Goal: Task Accomplishment & Management: Manage account settings

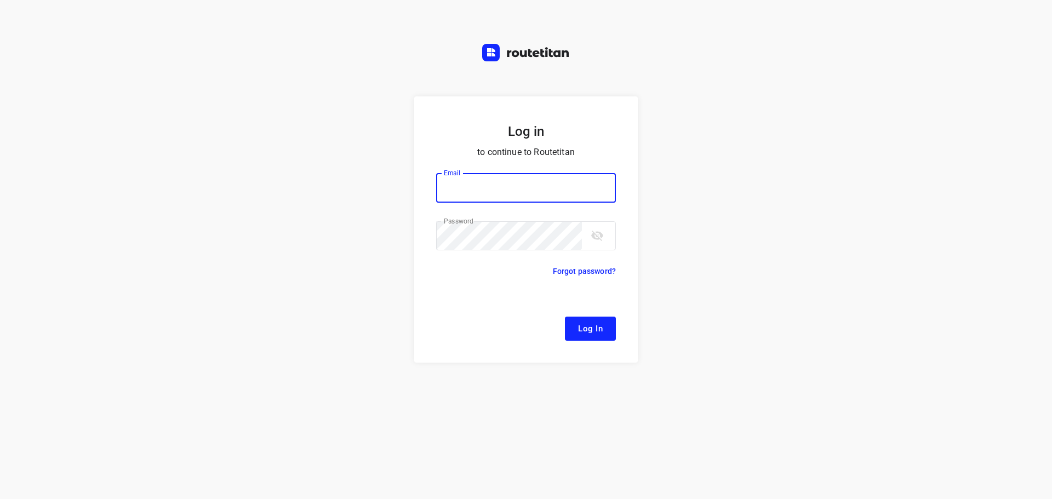
type input "[EMAIL_ADDRESS][DOMAIN_NAME]"
click at [599, 327] on span "Log In" at bounding box center [590, 329] width 25 height 14
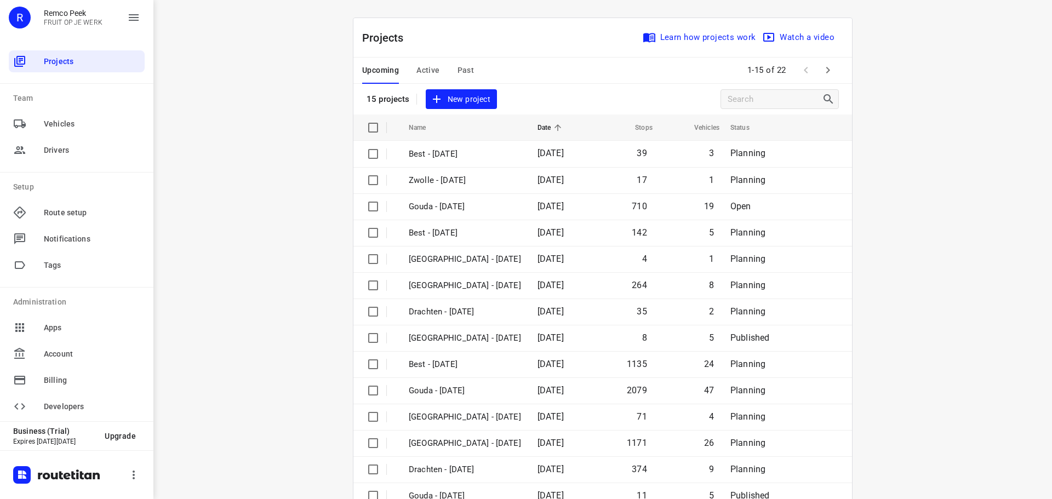
click at [417, 69] on span "Active" at bounding box center [427, 71] width 23 height 14
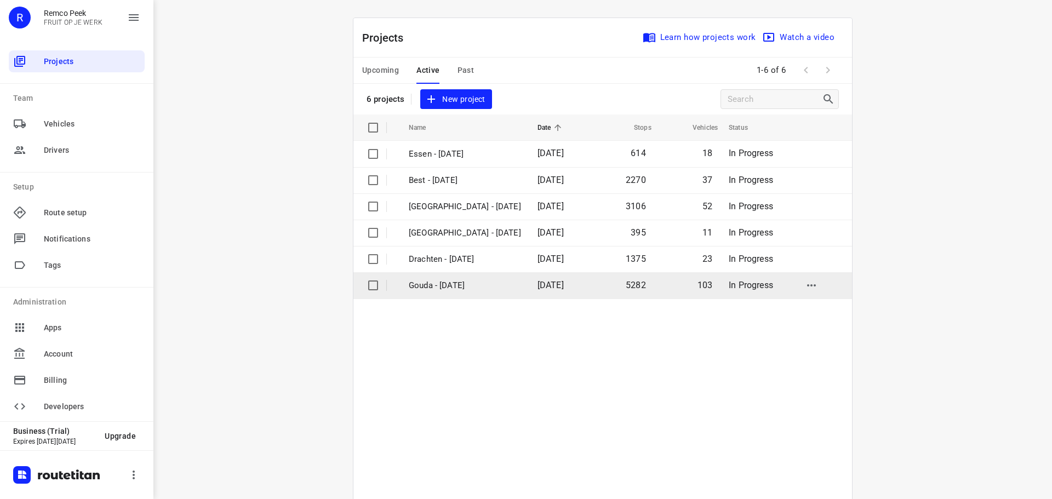
click at [433, 285] on p "Gouda - [DATE]" at bounding box center [465, 285] width 112 height 13
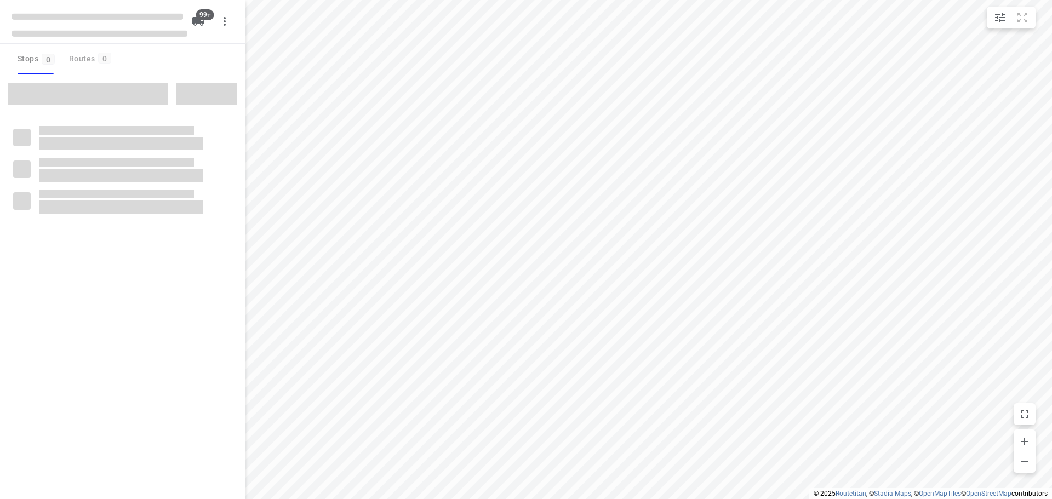
checkbox input "true"
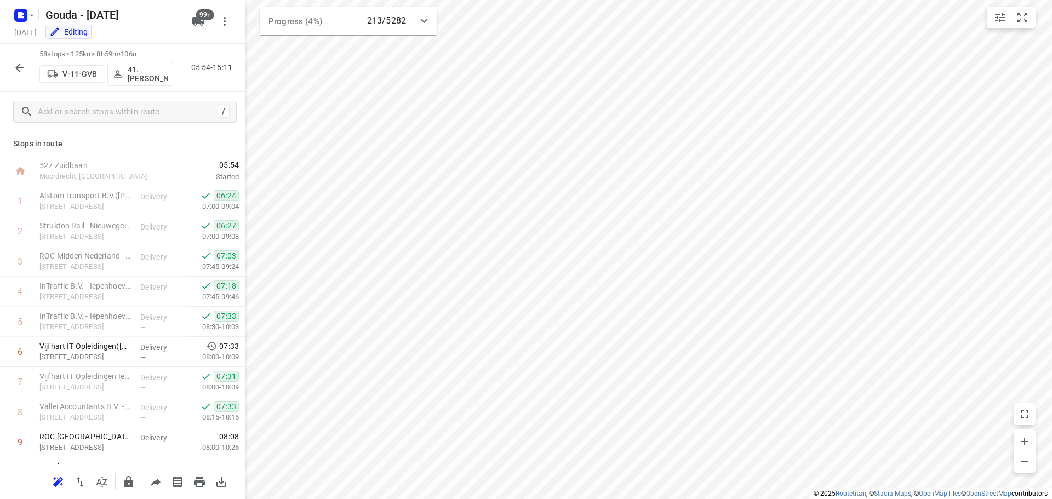
click at [18, 65] on icon "button" at bounding box center [19, 68] width 9 height 9
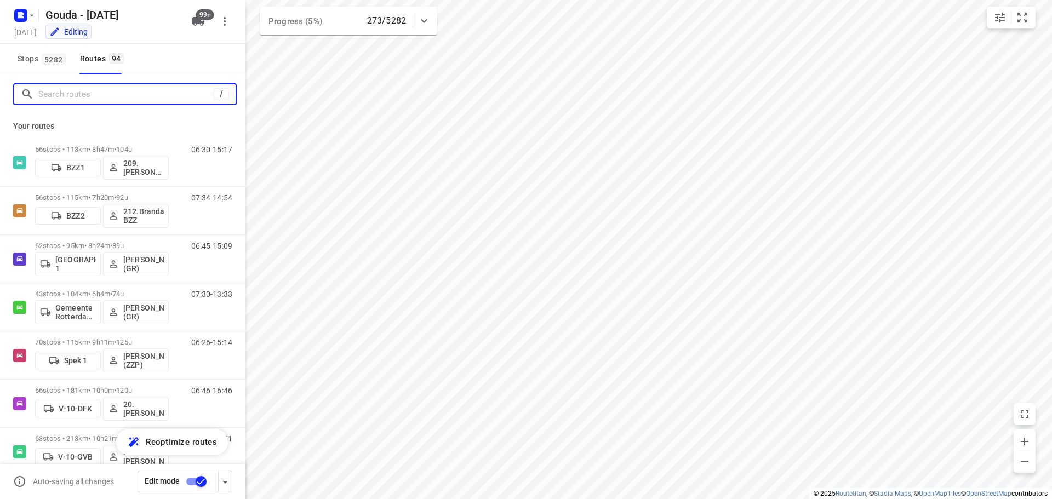
click at [95, 94] on input "Search routes" at bounding box center [125, 94] width 175 height 17
click at [95, 94] on input "Search routes" at bounding box center [136, 94] width 197 height 17
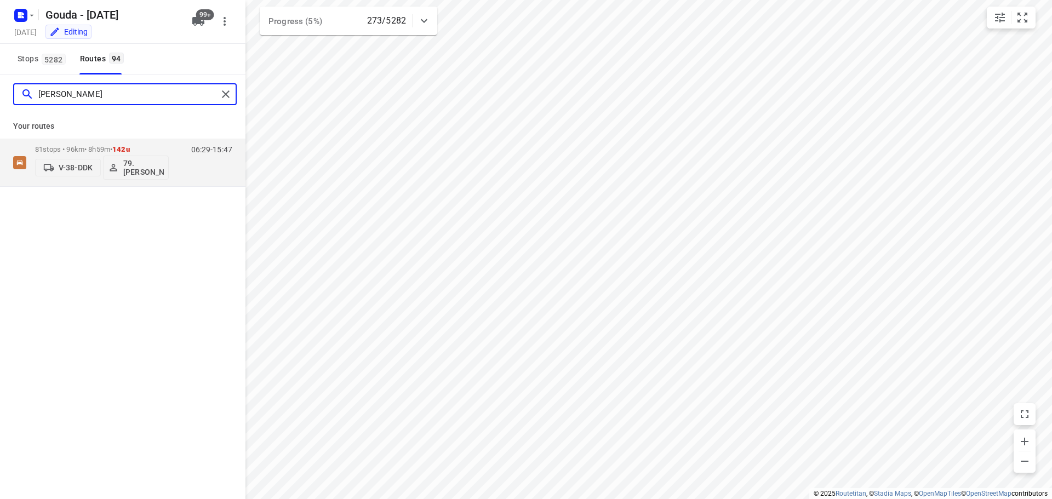
drag, startPoint x: 38, startPoint y: 89, endPoint x: 7, endPoint y: 89, distance: 31.2
click at [7, 89] on div "[PERSON_NAME]" at bounding box center [122, 94] width 245 height 39
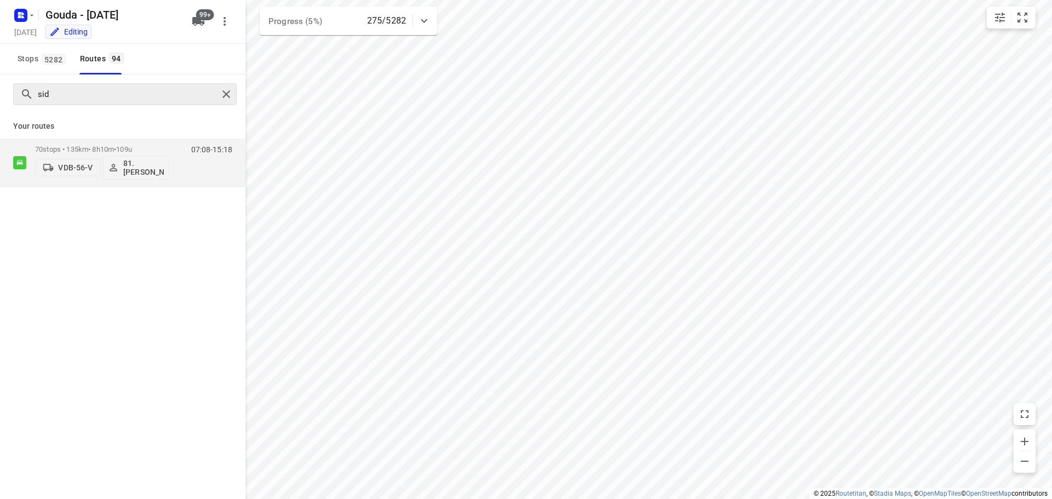
drag, startPoint x: 73, startPoint y: 105, endPoint x: 61, endPoint y: 98, distance: 13.5
click at [73, 105] on div "sid" at bounding box center [122, 94] width 245 height 39
drag, startPoint x: 61, startPoint y: 93, endPoint x: 16, endPoint y: 99, distance: 45.3
click at [16, 98] on div "sid" at bounding box center [115, 94] width 203 height 17
type input "[PERSON_NAME]"
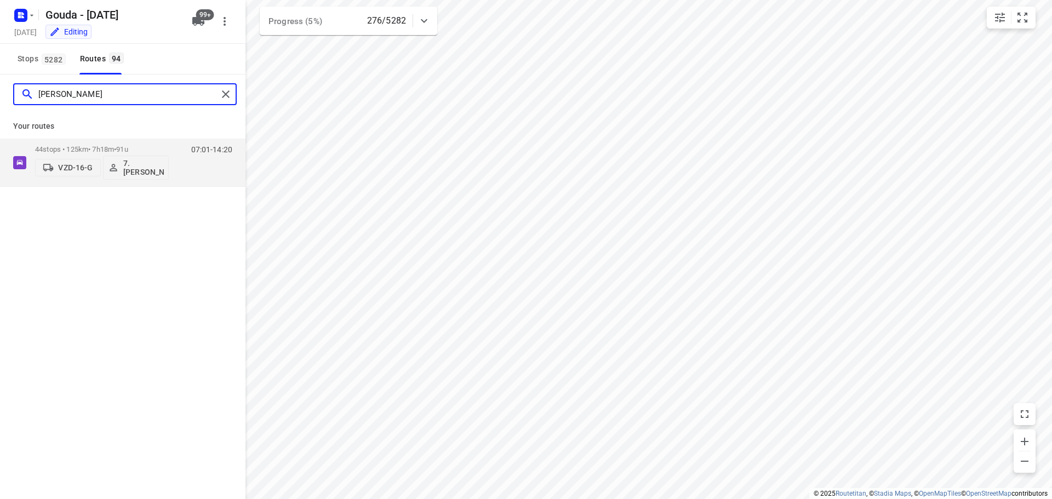
drag, startPoint x: 63, startPoint y: 91, endPoint x: 15, endPoint y: 96, distance: 48.4
click at [16, 95] on div "[PERSON_NAME]" at bounding box center [115, 94] width 203 height 17
click at [68, 148] on p "44 stops • 125km • 7h18m • 91u" at bounding box center [102, 149] width 134 height 8
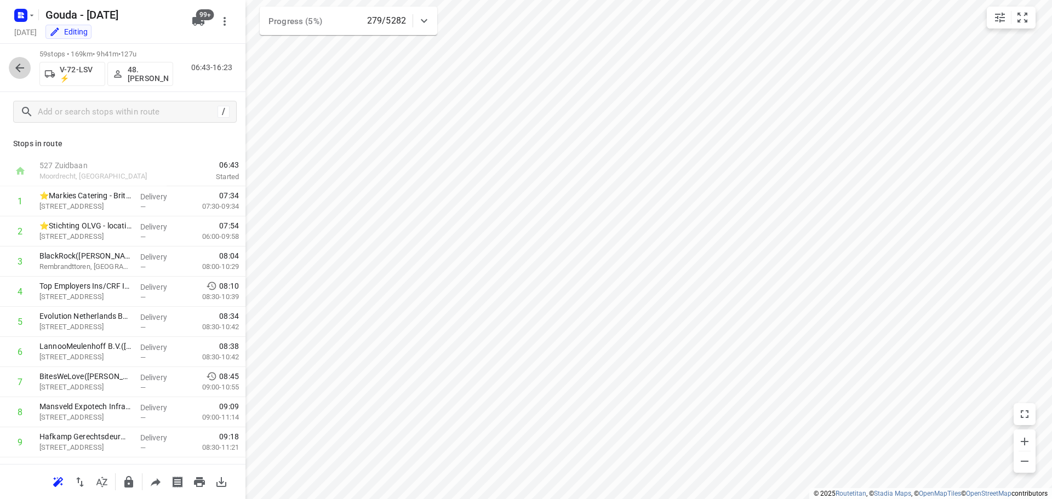
click at [17, 59] on button "button" at bounding box center [20, 68] width 22 height 22
click at [23, 66] on icon "button" at bounding box center [19, 67] width 13 height 13
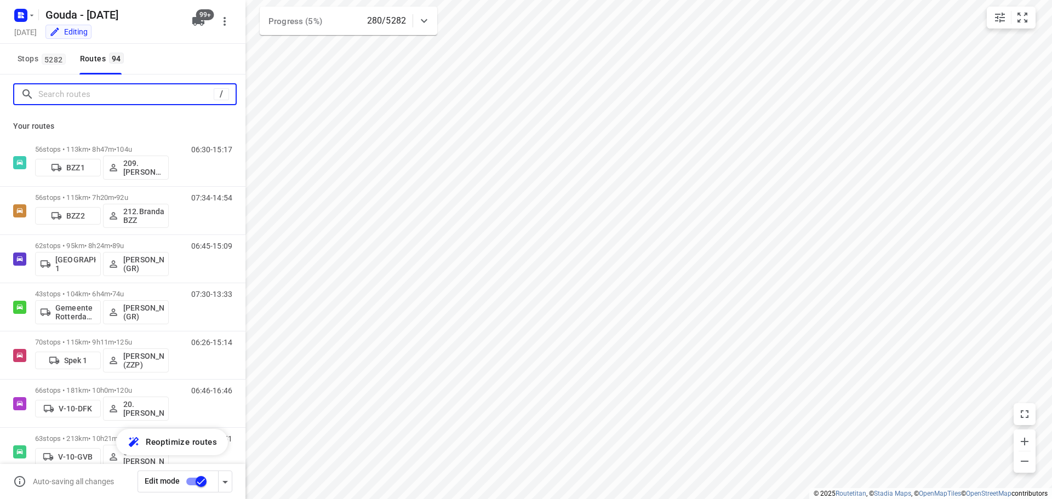
click at [61, 100] on input "Search routes" at bounding box center [125, 94] width 175 height 17
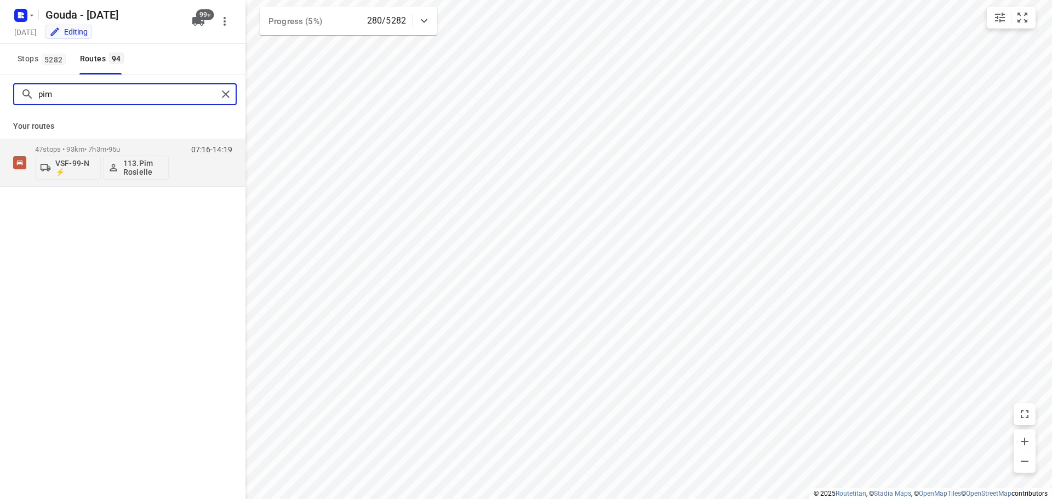
drag, startPoint x: 65, startPoint y: 91, endPoint x: 2, endPoint y: 97, distance: 63.2
click at [2, 97] on div "pim" at bounding box center [122, 94] width 245 height 39
drag, startPoint x: 62, startPoint y: 98, endPoint x: 6, endPoint y: 100, distance: 55.9
click at [8, 99] on div "sjo" at bounding box center [122, 94] width 245 height 39
drag, startPoint x: 75, startPoint y: 89, endPoint x: 11, endPoint y: 91, distance: 63.6
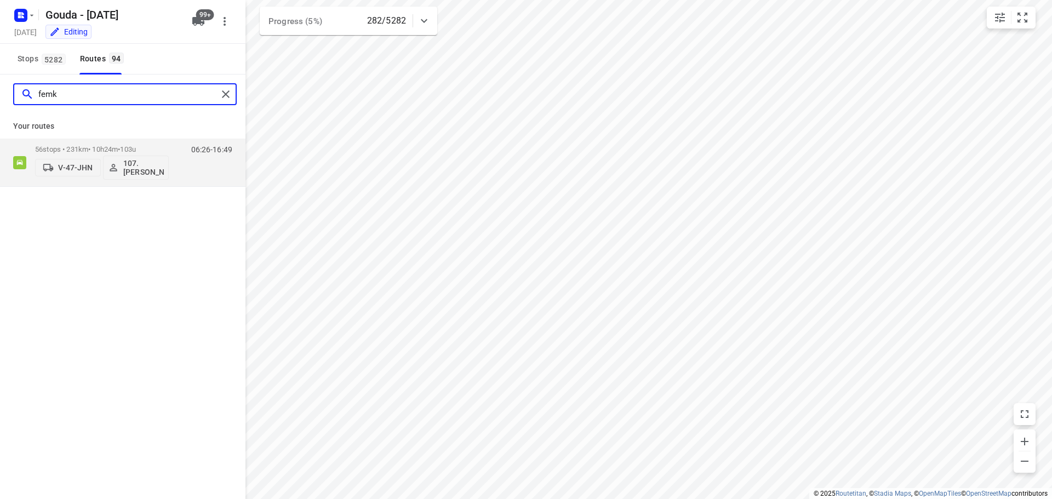
click at [14, 90] on div "femk" at bounding box center [125, 94] width 224 height 22
drag, startPoint x: 72, startPoint y: 93, endPoint x: 13, endPoint y: 95, distance: 59.8
click at [13, 95] on div "sand" at bounding box center [125, 94] width 224 height 22
drag, startPoint x: 56, startPoint y: 93, endPoint x: 10, endPoint y: 93, distance: 46.0
click at [10, 93] on div "joy" at bounding box center [122, 94] width 245 height 39
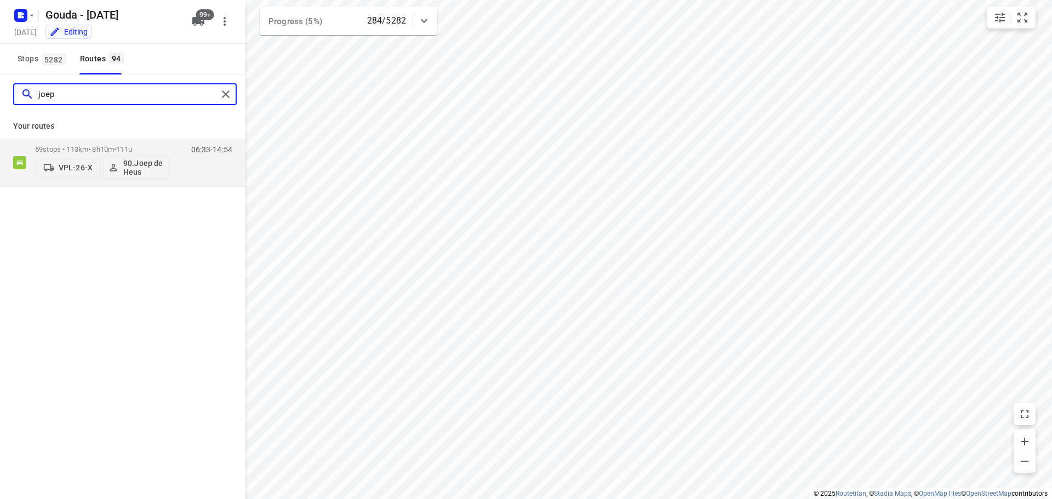
drag, startPoint x: 45, startPoint y: 95, endPoint x: 20, endPoint y: 104, distance: 26.5
click at [33, 95] on div "joep" at bounding box center [119, 94] width 197 height 17
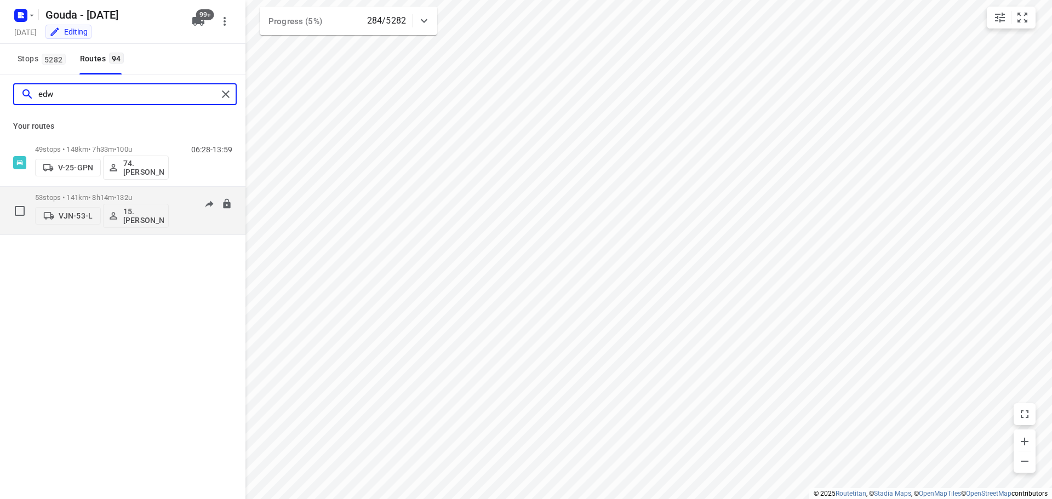
type input "edw"
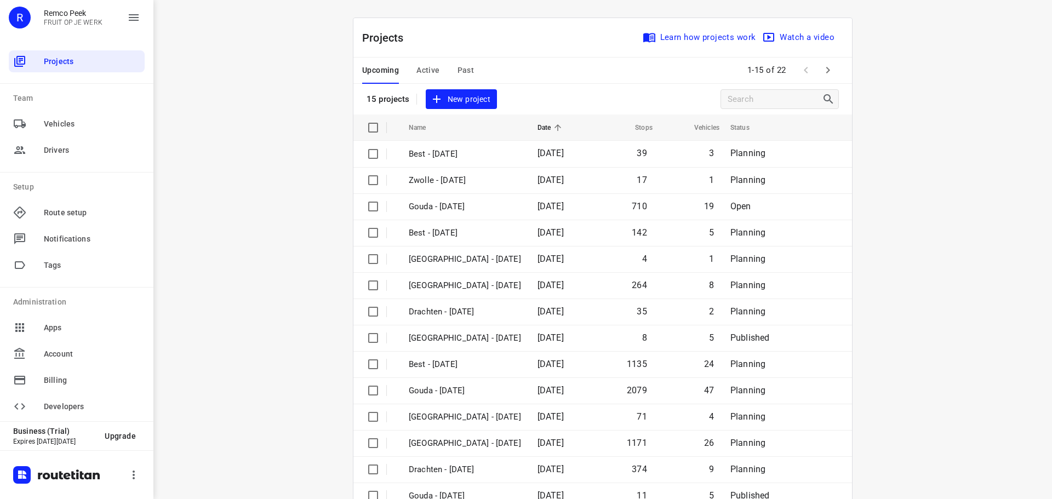
click at [430, 71] on span "Active" at bounding box center [427, 71] width 23 height 14
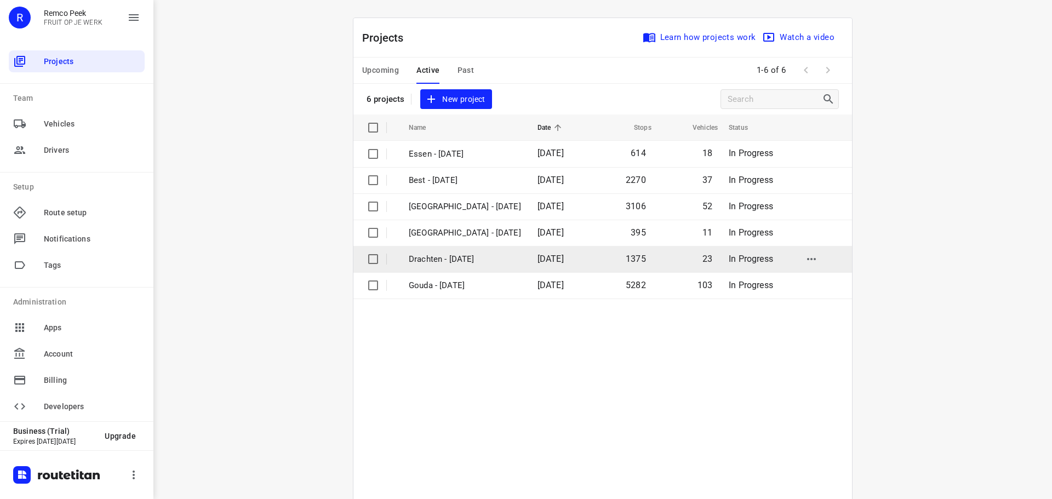
click at [452, 260] on p "Drachten - [DATE]" at bounding box center [465, 259] width 112 height 13
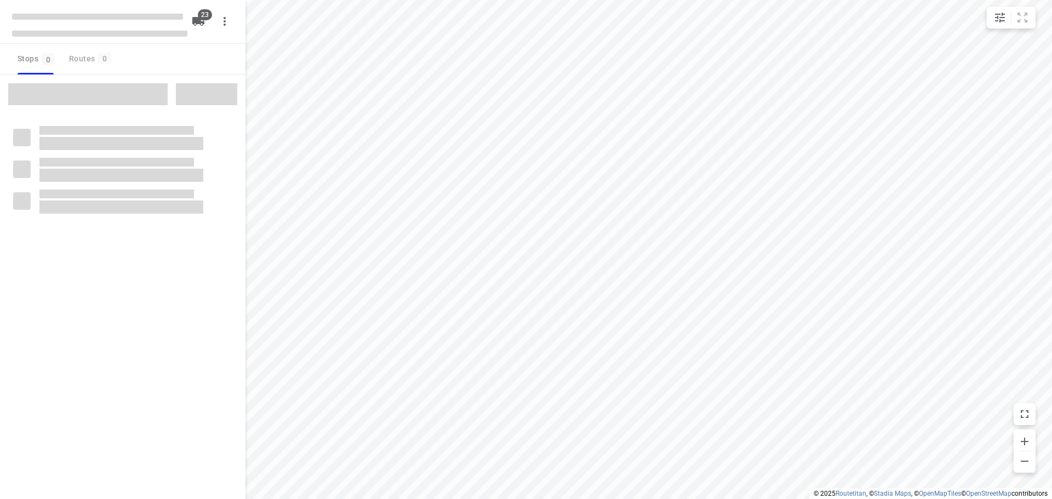
checkbox input "true"
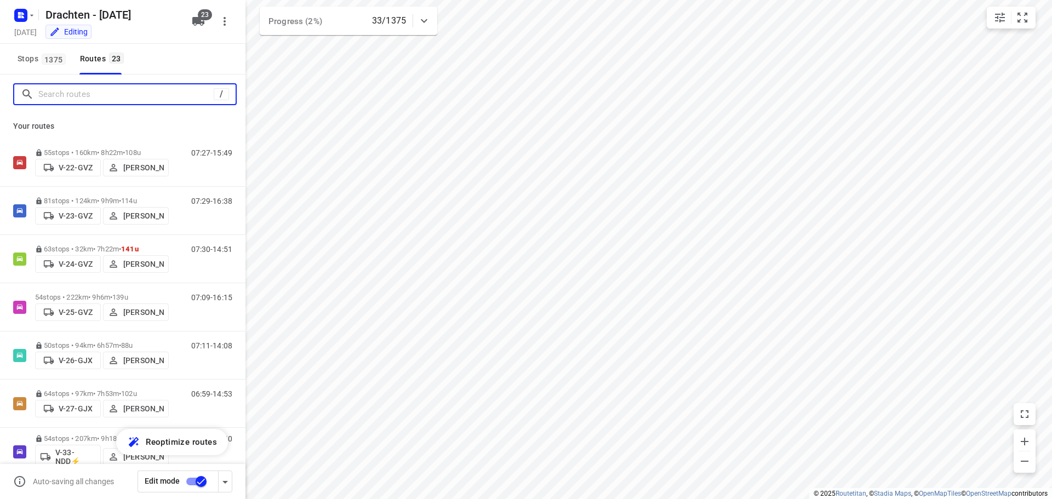
click at [73, 89] on input "Search routes" at bounding box center [125, 94] width 175 height 17
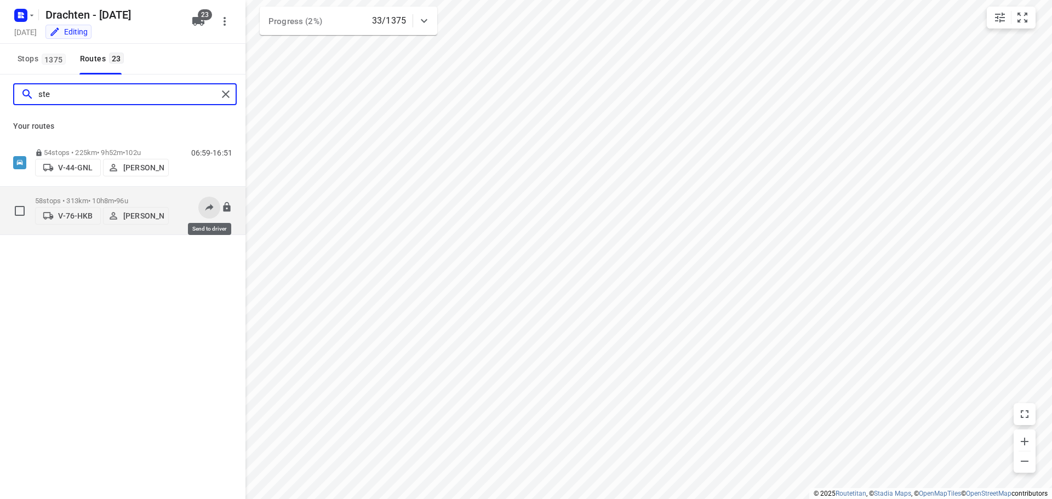
type input "ste"
click at [214, 203] on icon at bounding box center [209, 207] width 11 height 11
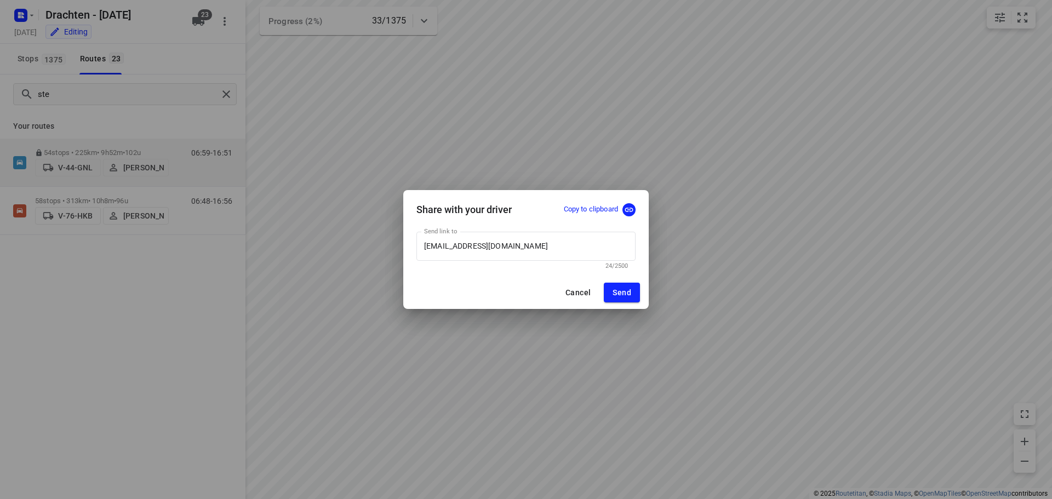
click at [588, 209] on p "Copy to clipboard" at bounding box center [591, 209] width 54 height 10
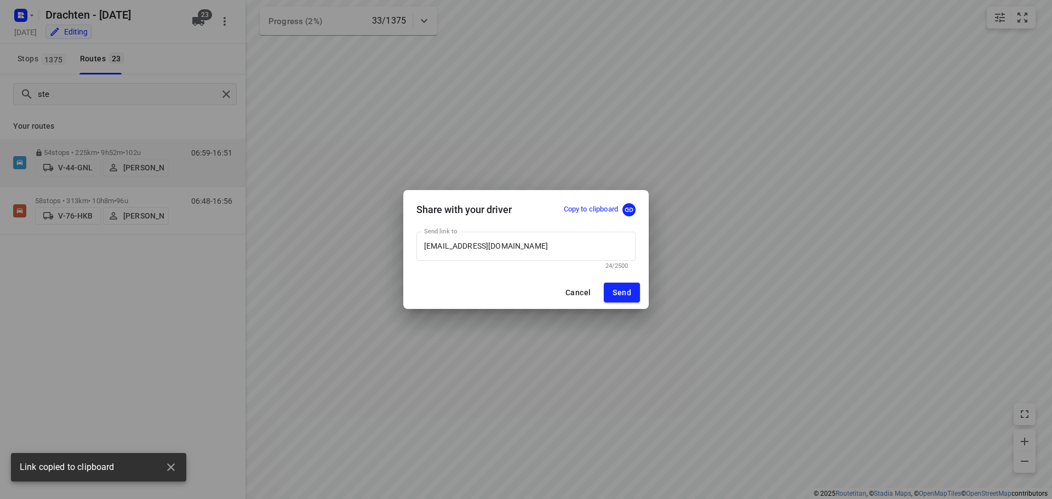
click at [579, 293] on span "Cancel" at bounding box center [577, 292] width 25 height 9
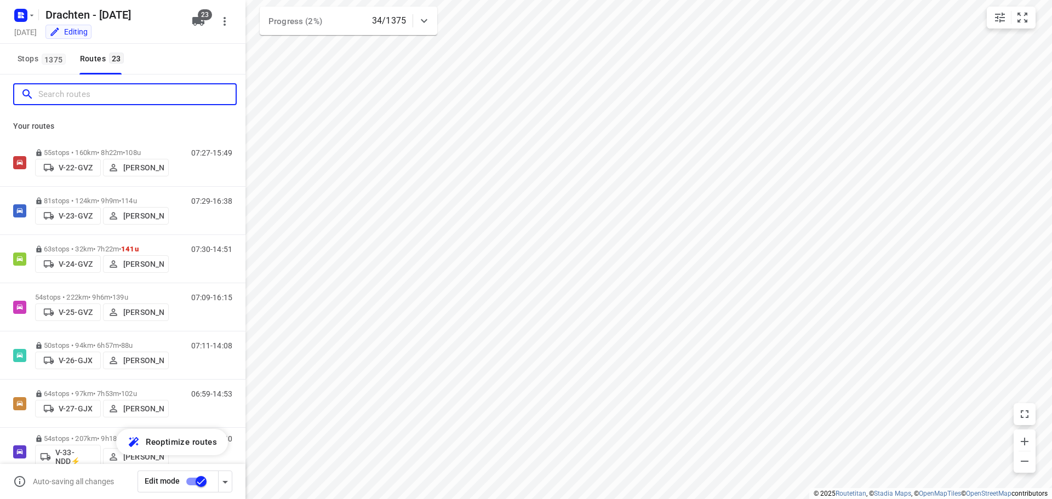
click at [184, 98] on input "Search routes" at bounding box center [136, 94] width 197 height 17
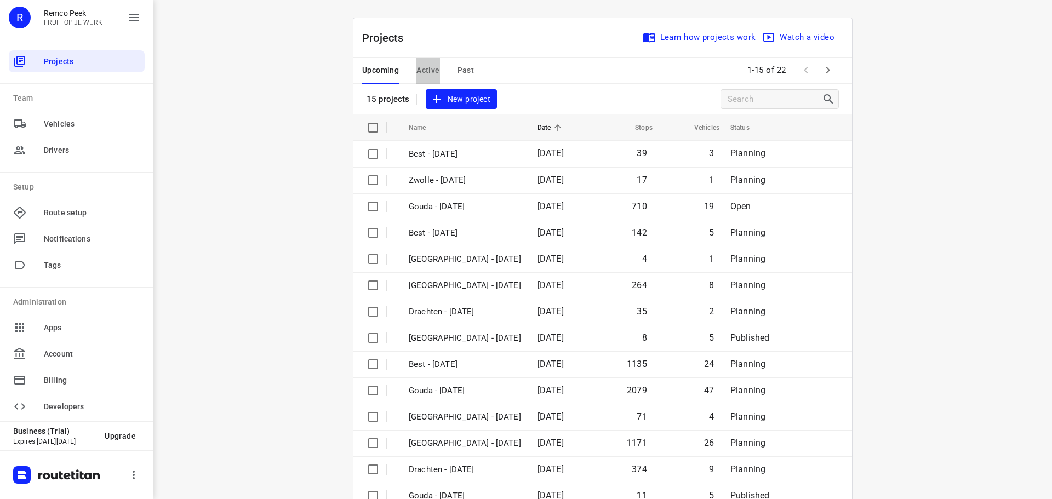
click at [422, 66] on span "Active" at bounding box center [427, 71] width 23 height 14
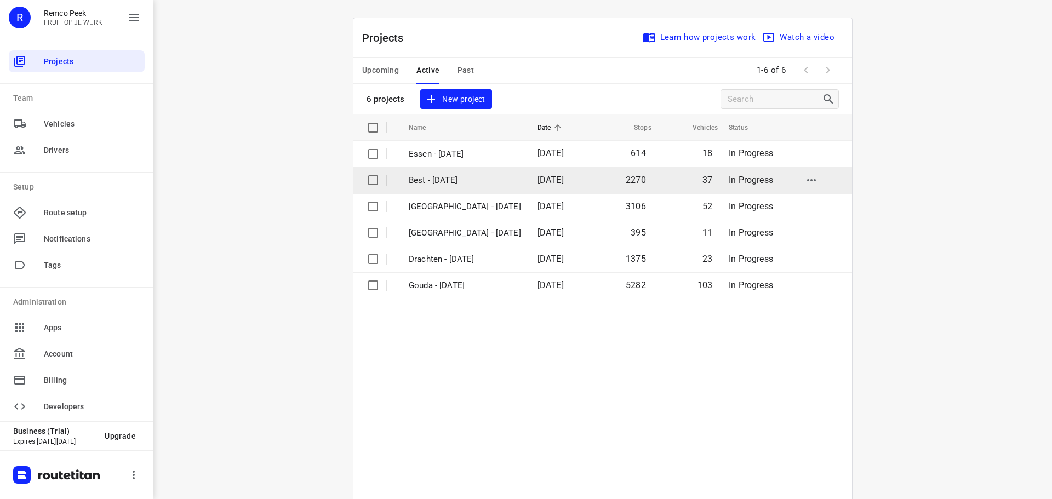
click at [445, 172] on td "Best - [DATE]" at bounding box center [463, 180] width 131 height 26
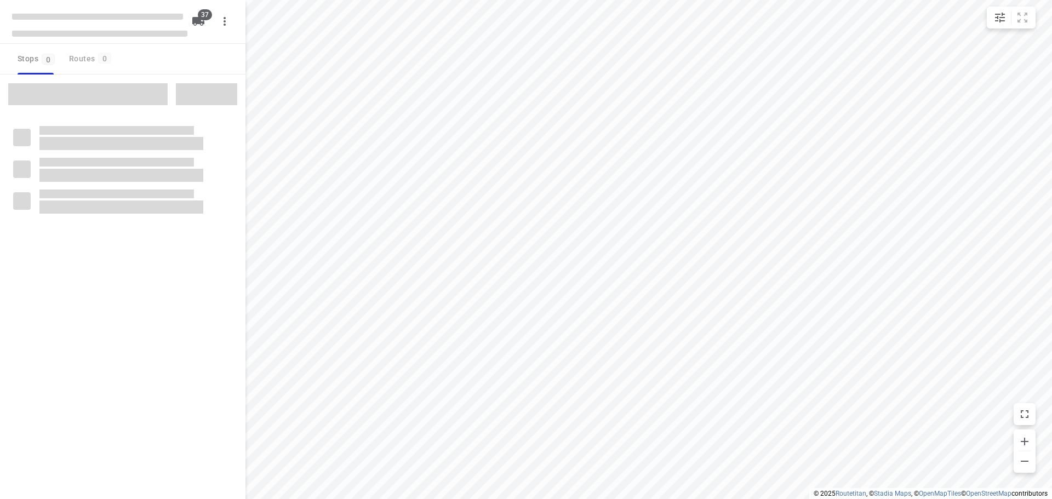
checkbox input "true"
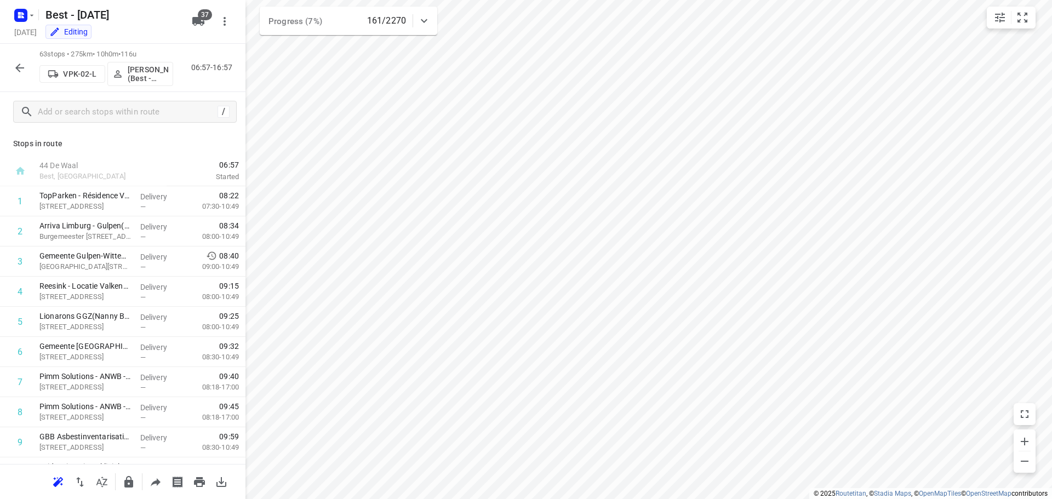
click at [19, 64] on icon "button" at bounding box center [19, 67] width 13 height 13
